Goal: Transaction & Acquisition: Purchase product/service

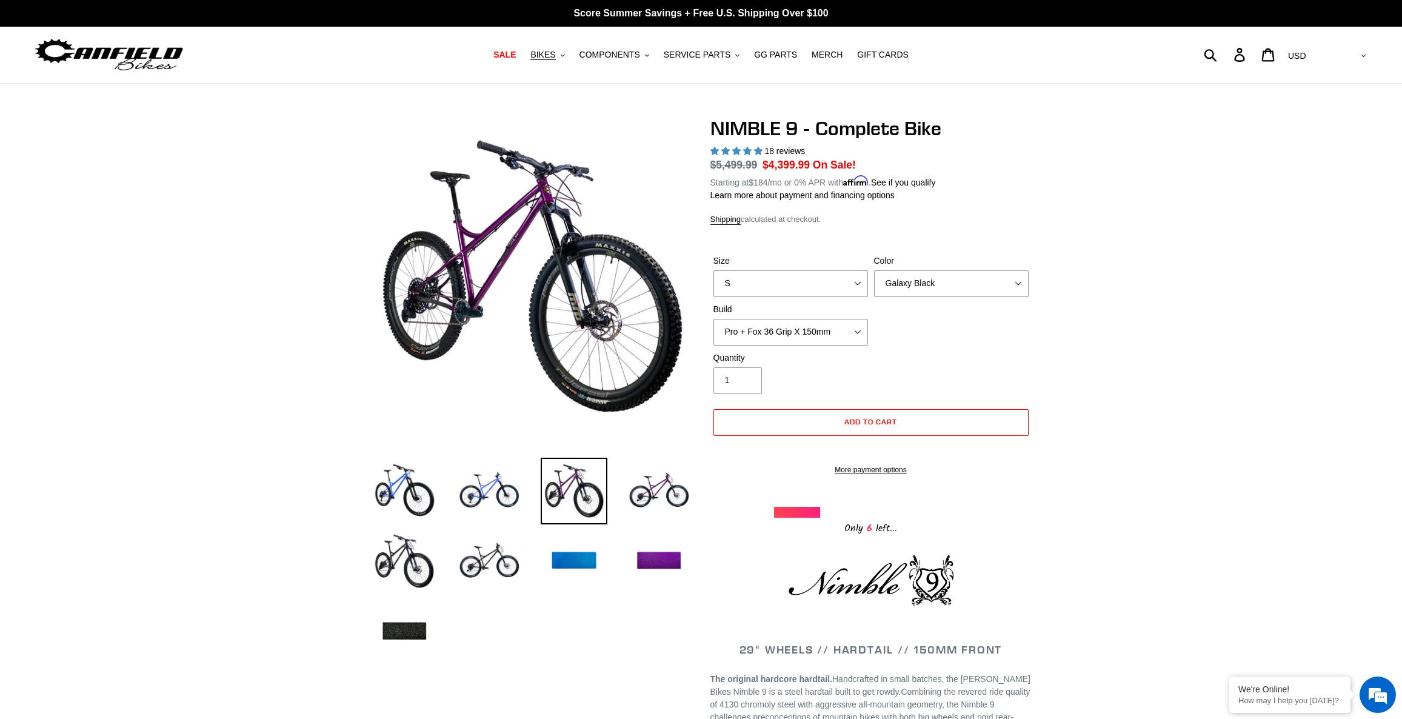
select select "Galaxy Black"
select select "Pro + Fox 36 Grip X 150mm"
select select "highest-rating"
click at [617, 60] on span "COMPONENTS" at bounding box center [609, 55] width 61 height 10
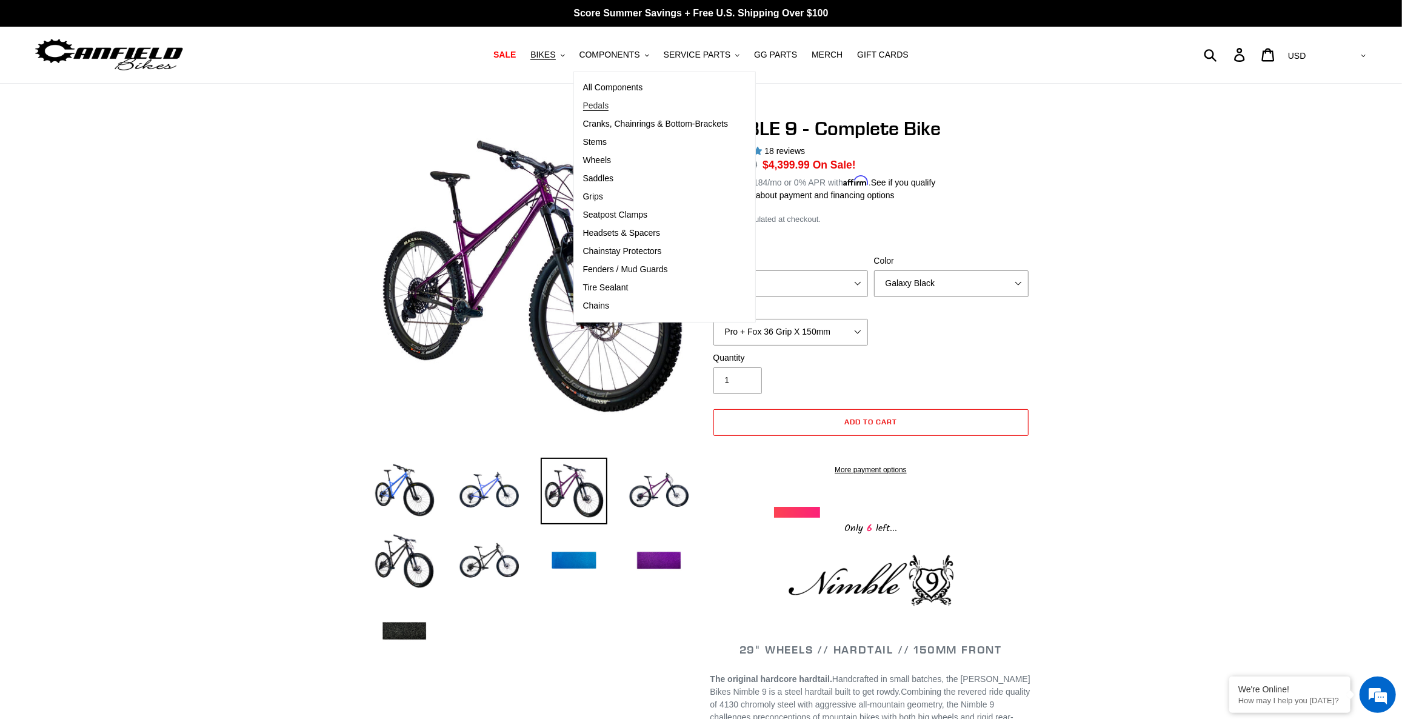
click at [608, 105] on span "Pedals" at bounding box center [596, 106] width 26 height 10
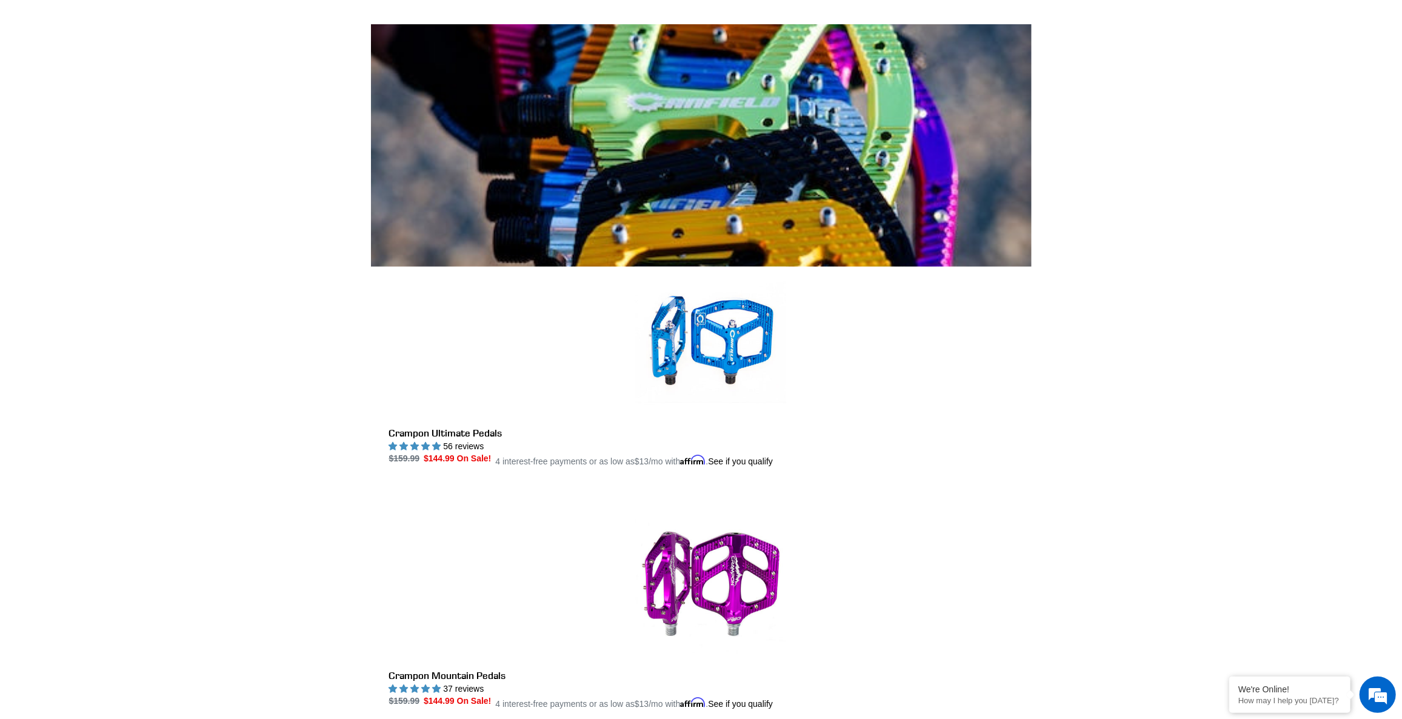
scroll to position [110, 0]
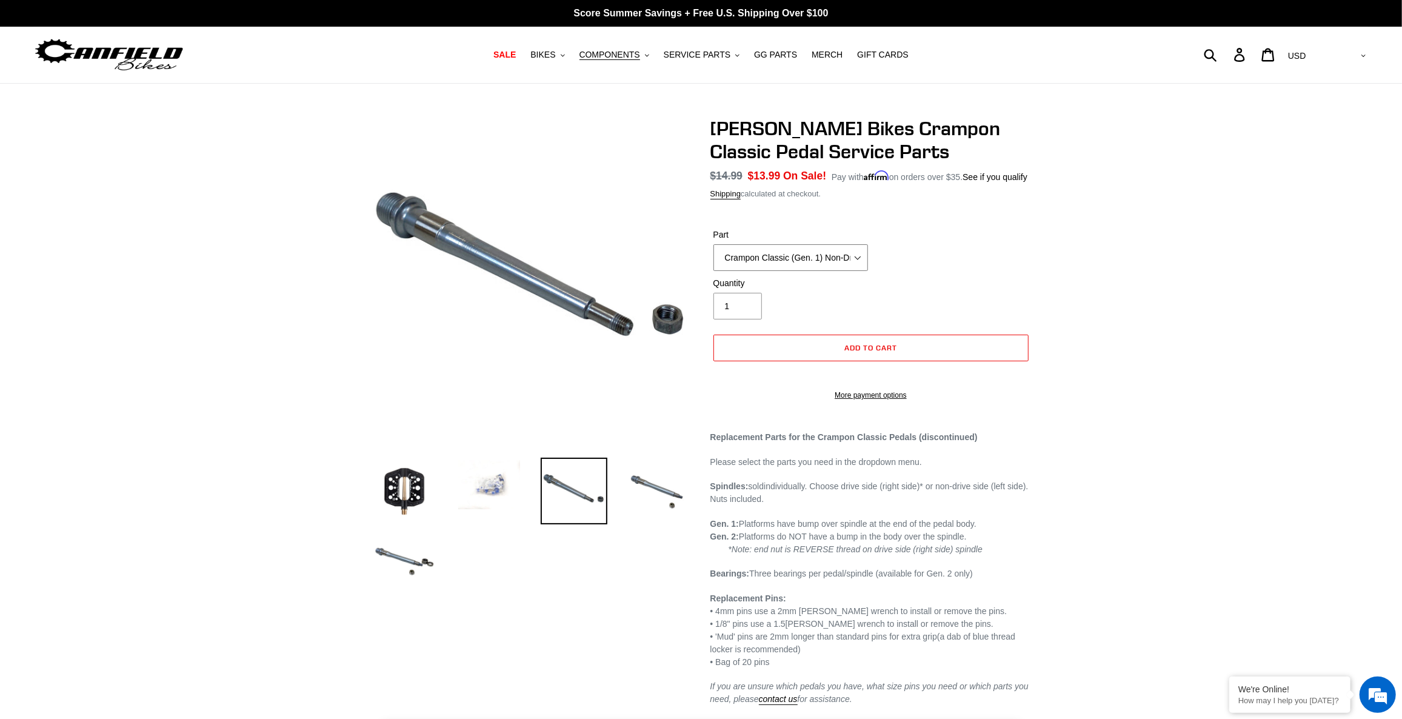
click at [802, 258] on select "Crampon Classic (Gen. 1) Non-Drive/Left Spindle Crampon Classic (Gen. 1) Drive/…" at bounding box center [790, 257] width 155 height 27
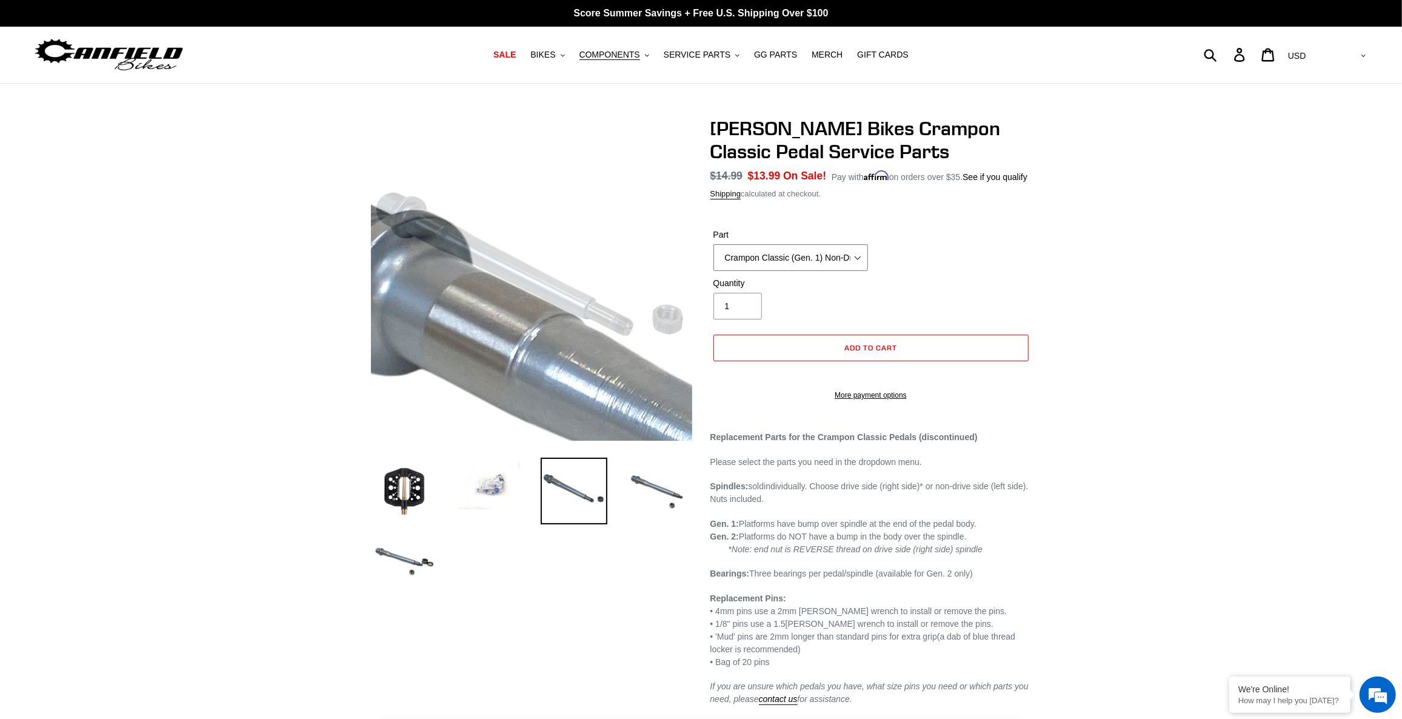
drag, startPoint x: 802, startPoint y: 258, endPoint x: 297, endPoint y: 175, distance: 512.2
click at [297, 175] on div "Previous slide" at bounding box center [701, 411] width 1402 height 589
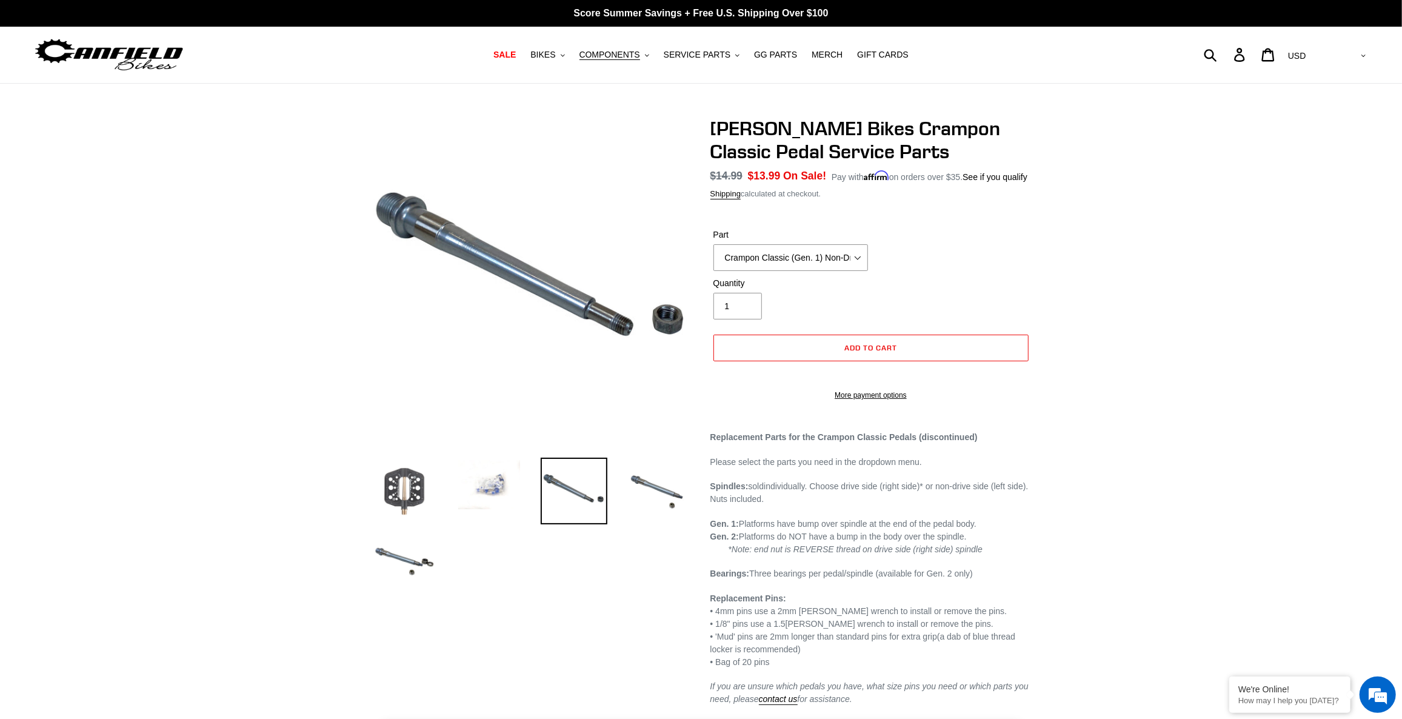
click at [400, 502] on img at bounding box center [404, 491] width 67 height 67
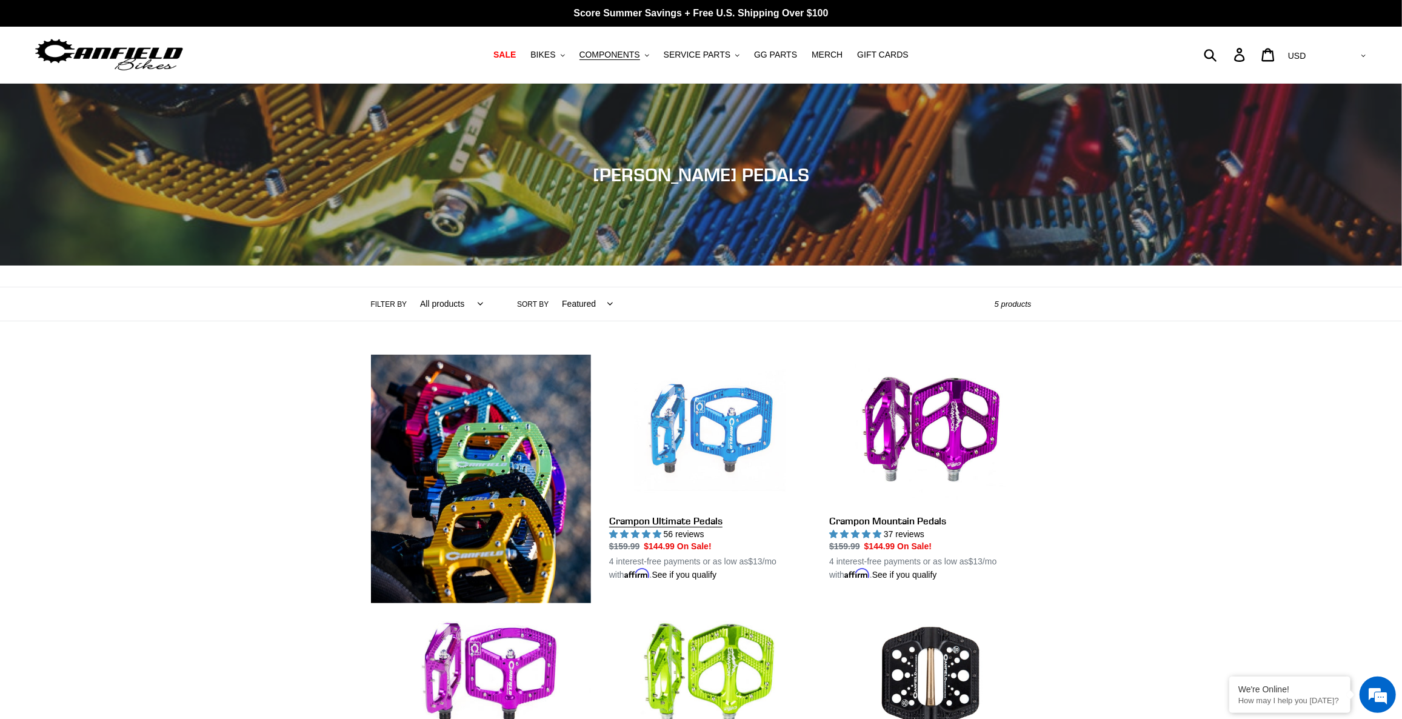
click at [756, 416] on link "Crampon Ultimate Pedals" at bounding box center [710, 468] width 202 height 227
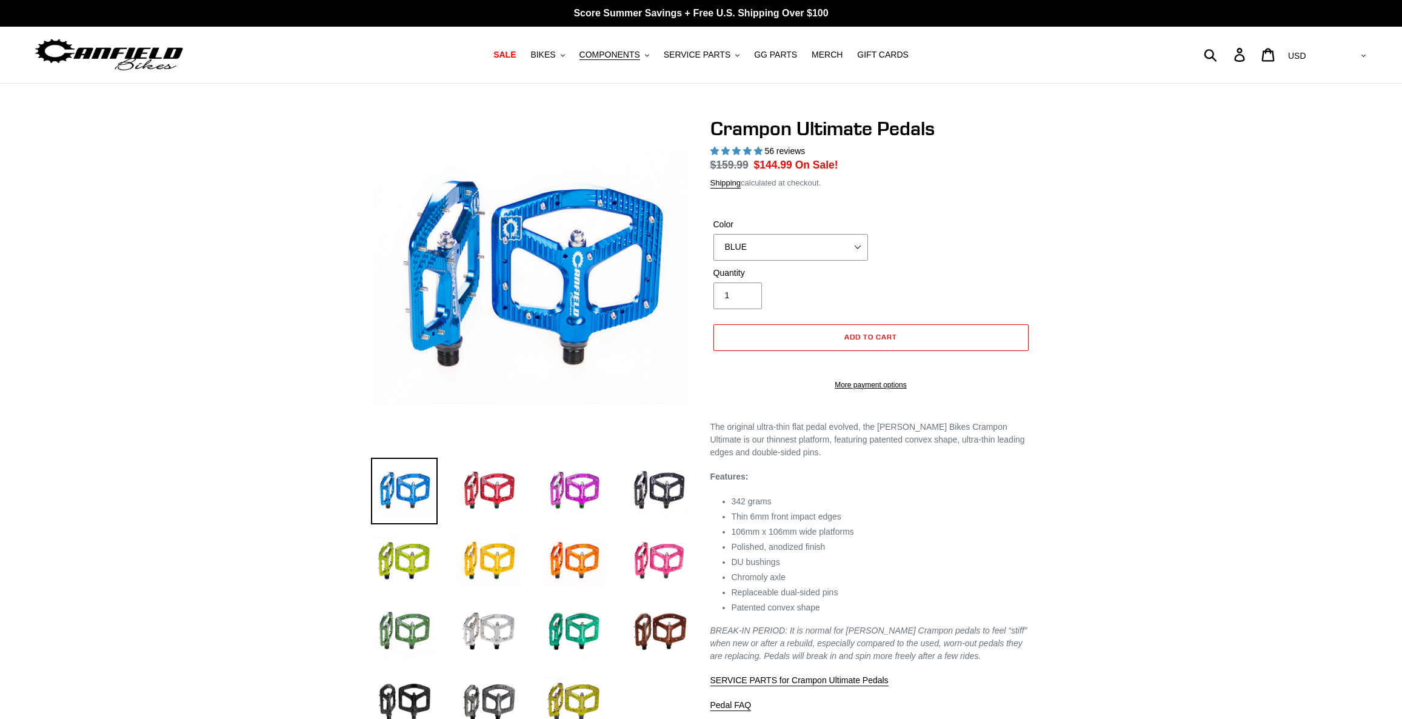
select select "highest-rating"
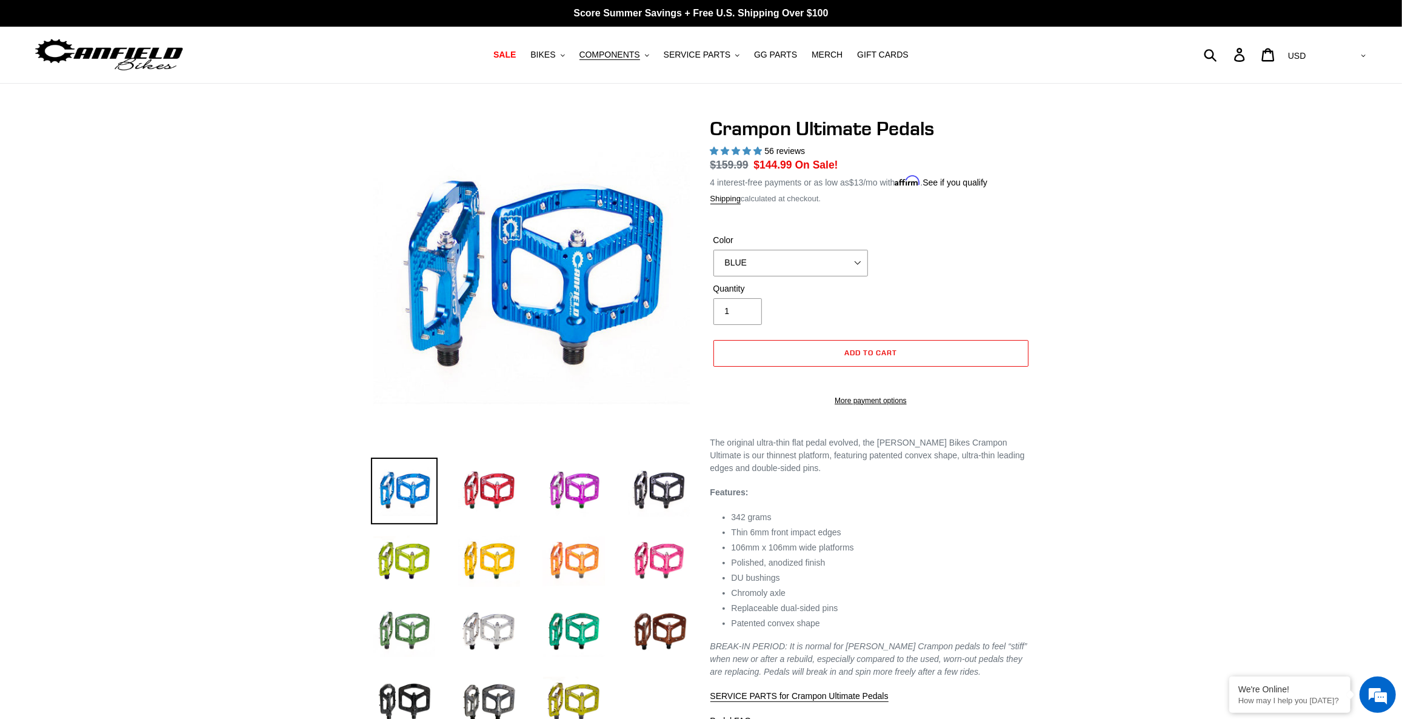
click at [578, 568] on img at bounding box center [574, 561] width 67 height 67
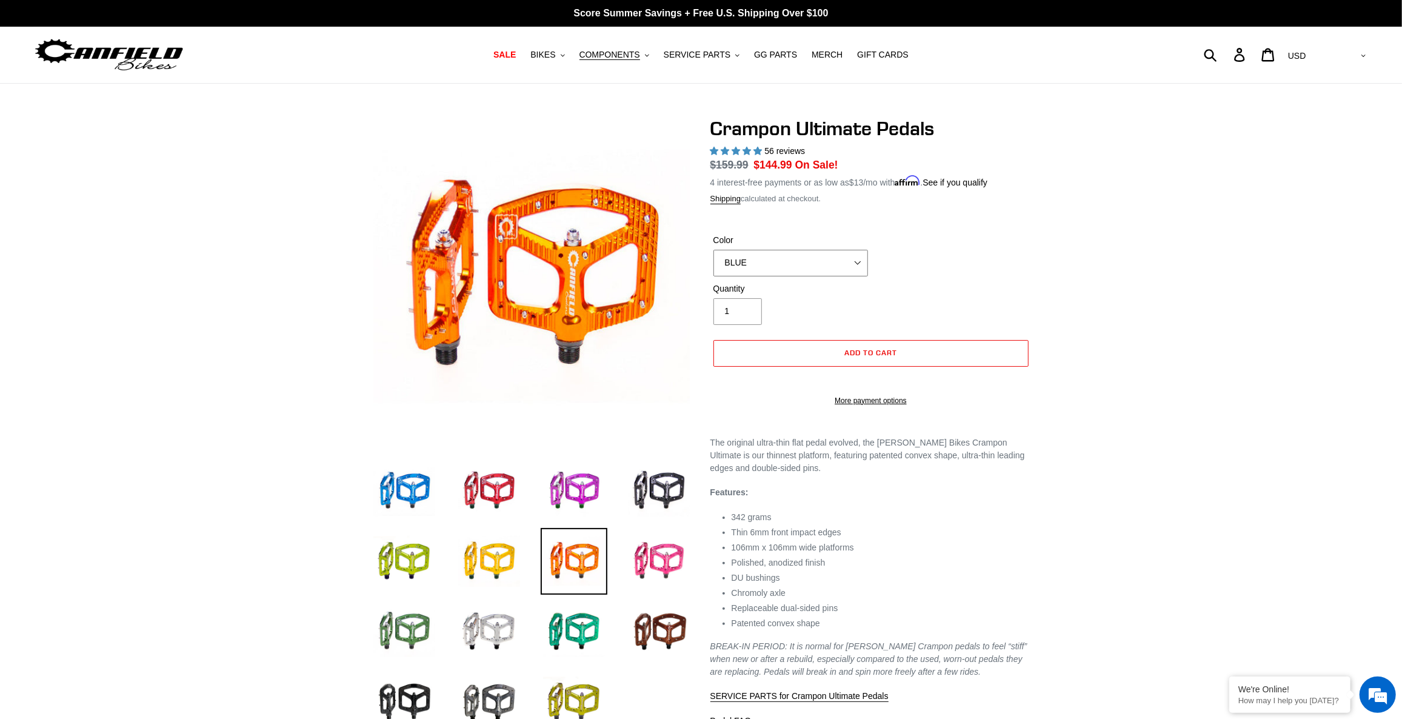
click at [782, 264] on select "BLUE RED PURPLE STEALTH BRONZE GREY TURQUOISE BLACK POLISHED BAJA GOLD PNW GREE…" at bounding box center [790, 263] width 155 height 27
select select "ORANGE"
click at [713, 250] on select "BLUE RED PURPLE STEALTH BRONZE GREY TURQUOISE BLACK POLISHED BAJA GOLD PNW GREE…" at bounding box center [790, 263] width 155 height 27
click at [621, 58] on span "COMPONENTS" at bounding box center [609, 55] width 61 height 10
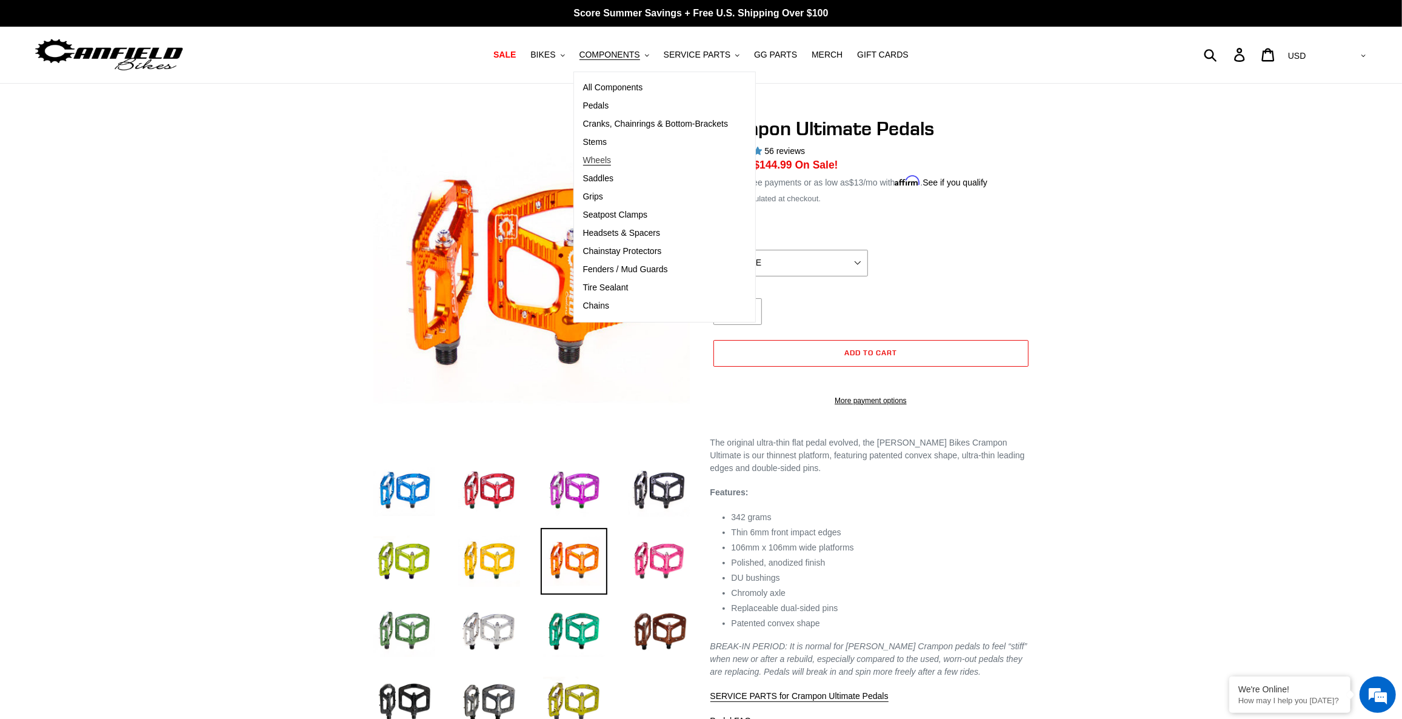
click at [606, 156] on span "Wheels" at bounding box center [597, 160] width 28 height 10
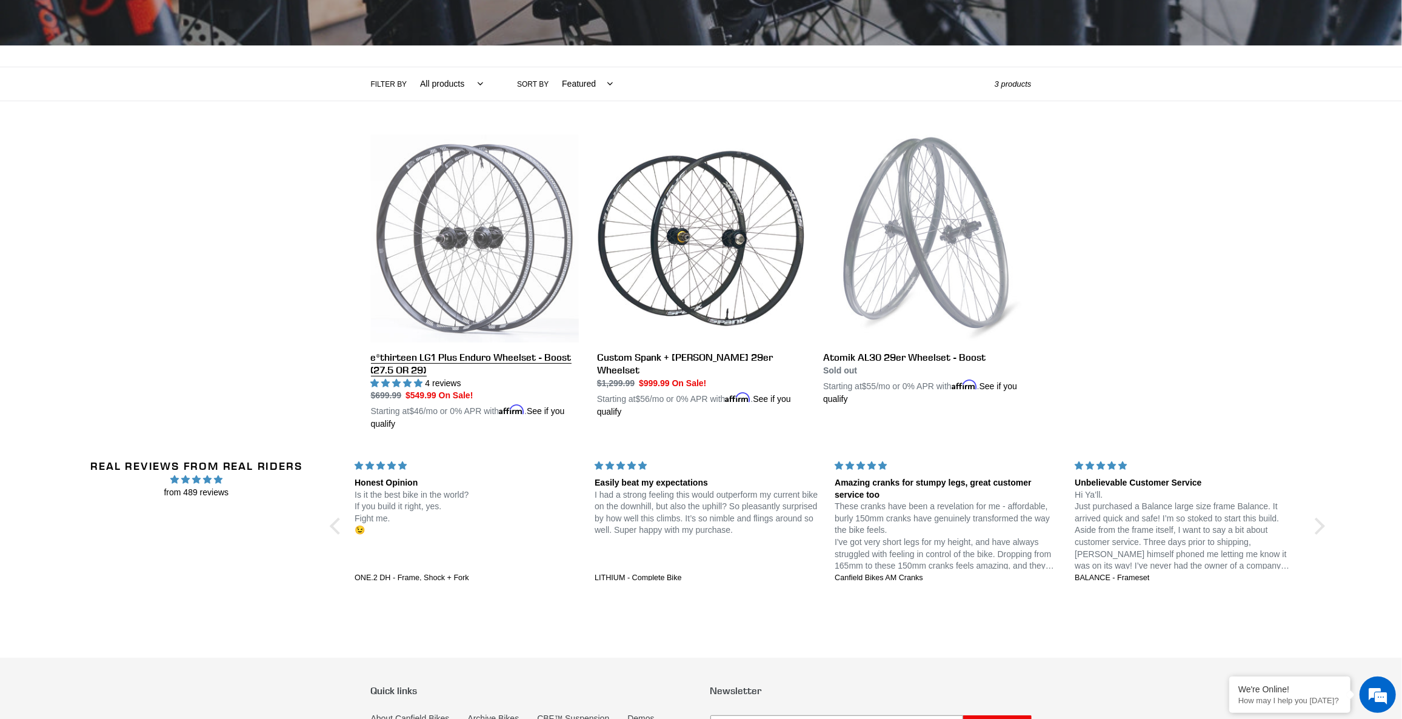
click at [518, 190] on link "e*thirteen LG1 Plus Enduro Wheelset - Boost (27.5 OR 29)" at bounding box center [475, 283] width 208 height 296
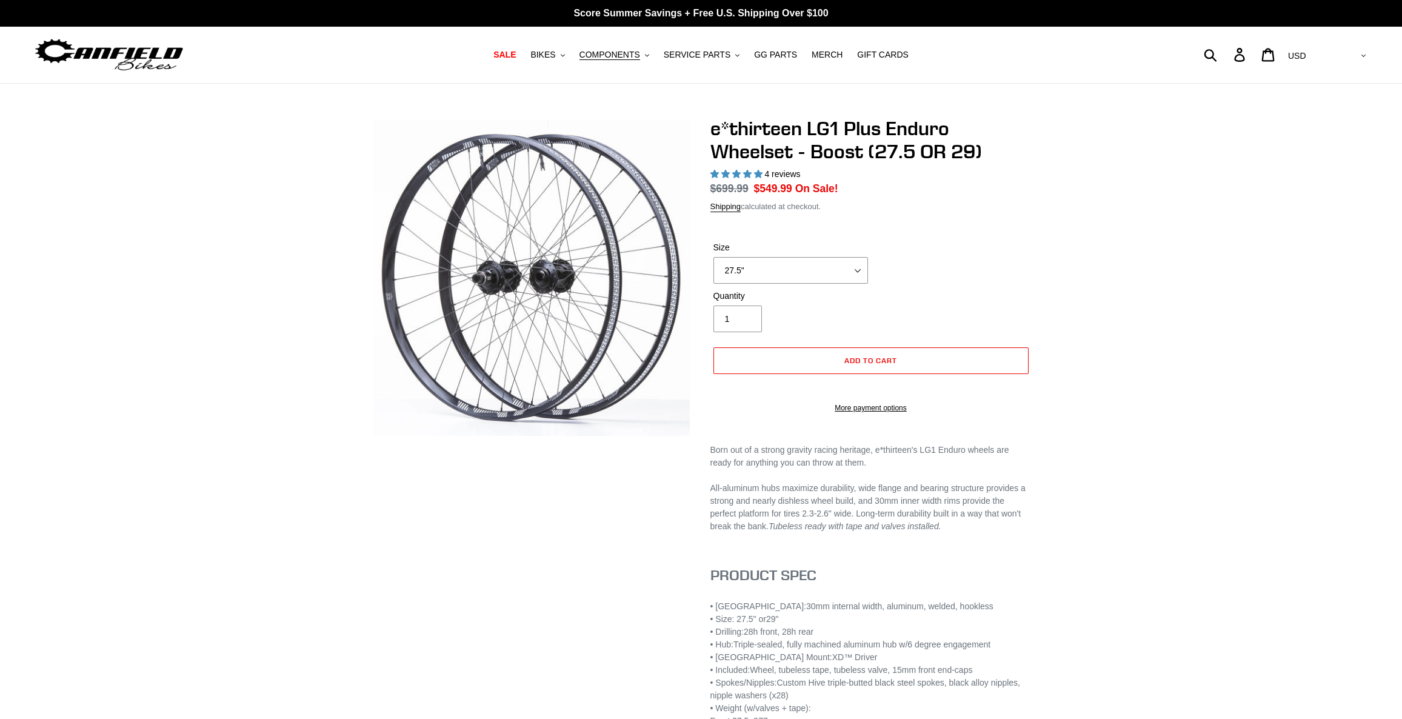
select select "highest-rating"
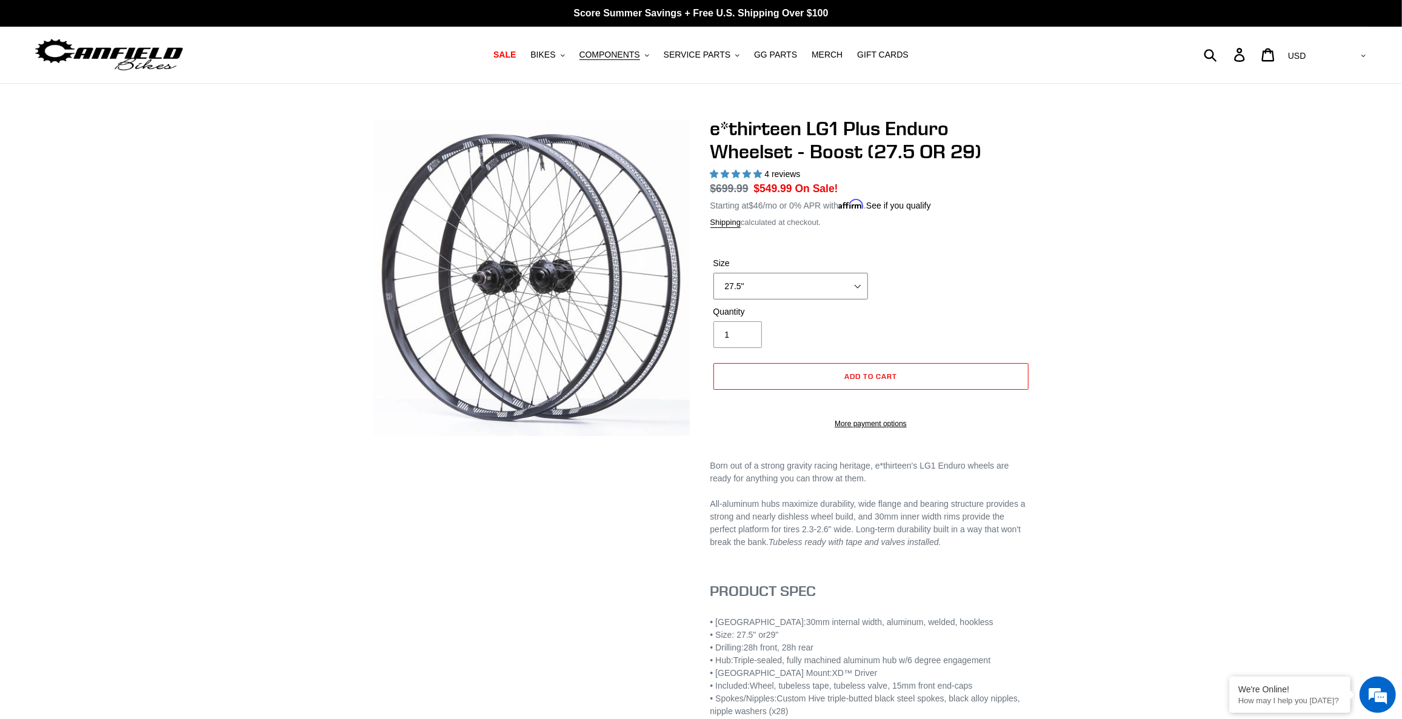
click at [808, 285] on select "27.5" 29"" at bounding box center [790, 286] width 155 height 27
select select "29""
click at [713, 273] on select "27.5" 29"" at bounding box center [790, 286] width 155 height 27
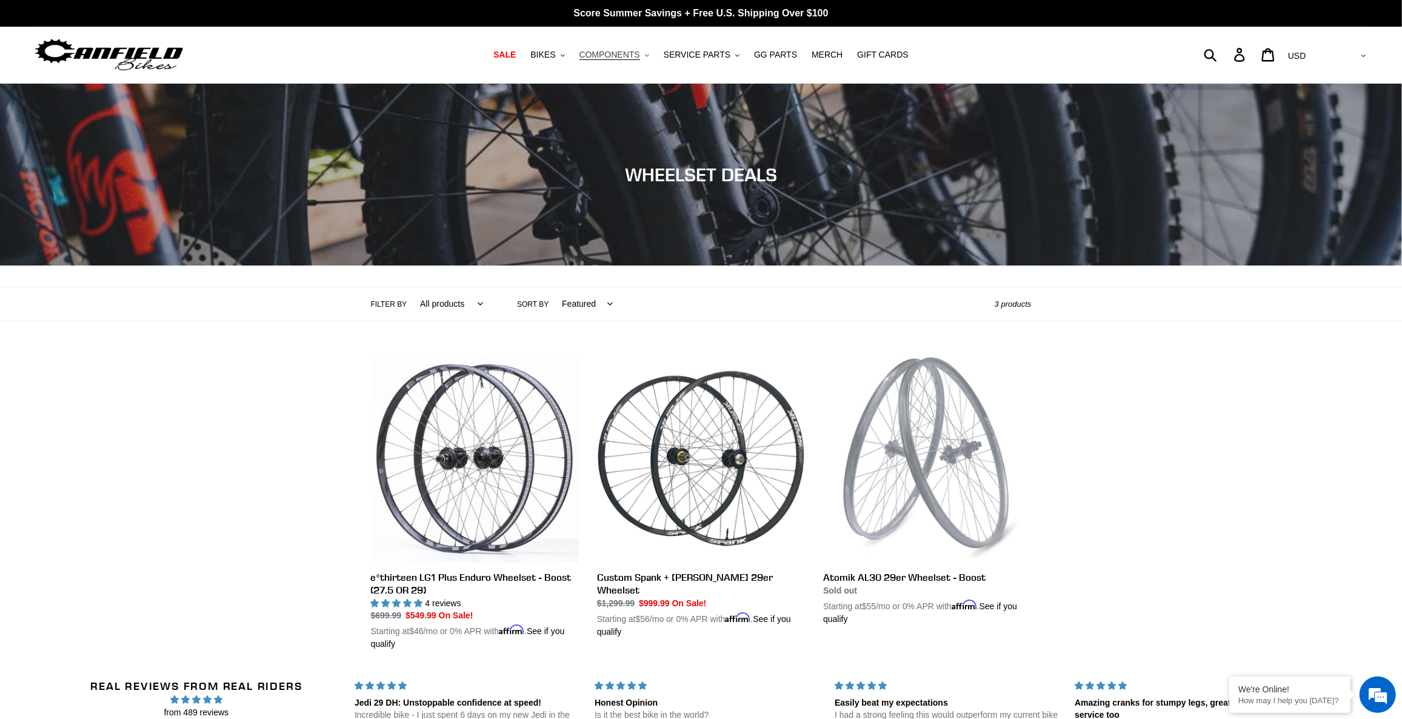
click at [619, 51] on span "COMPONENTS" at bounding box center [609, 55] width 61 height 10
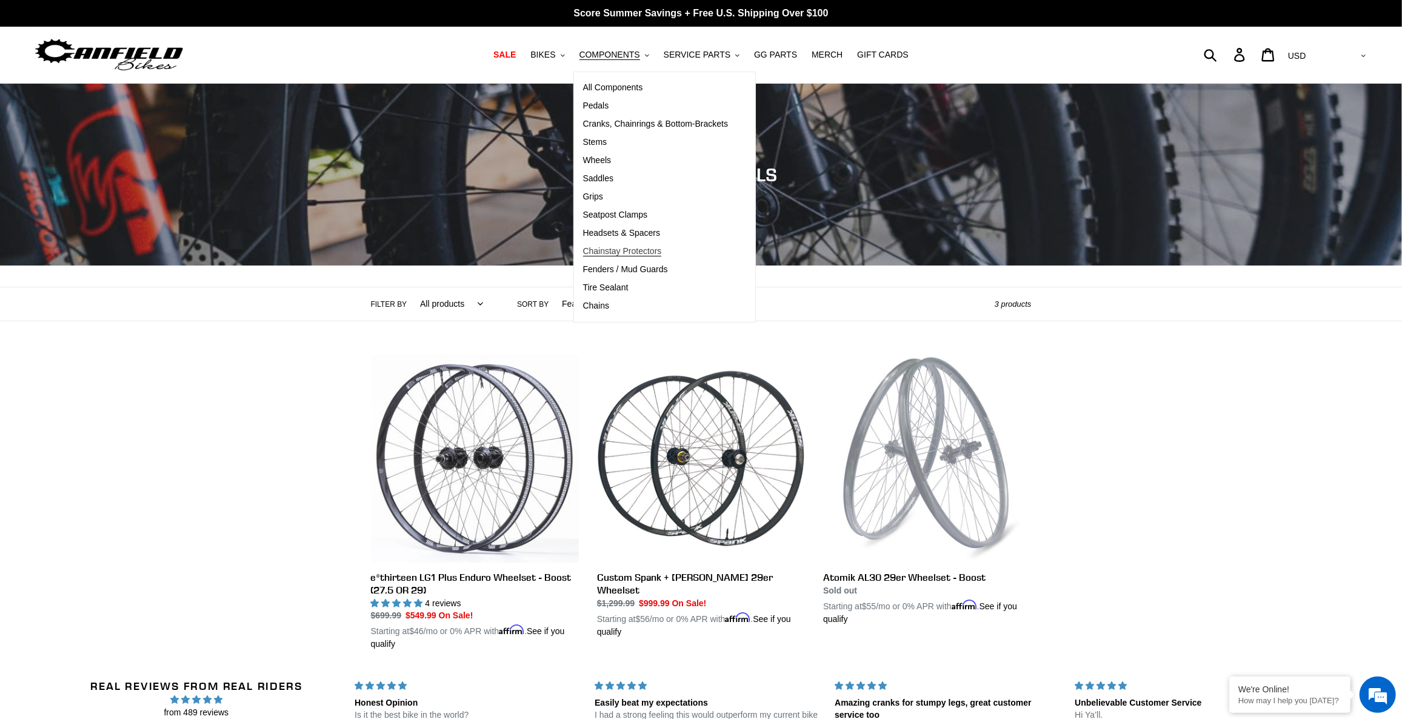
click at [630, 251] on span "Chainstay Protectors" at bounding box center [622, 251] width 79 height 10
